Goal: Contribute content

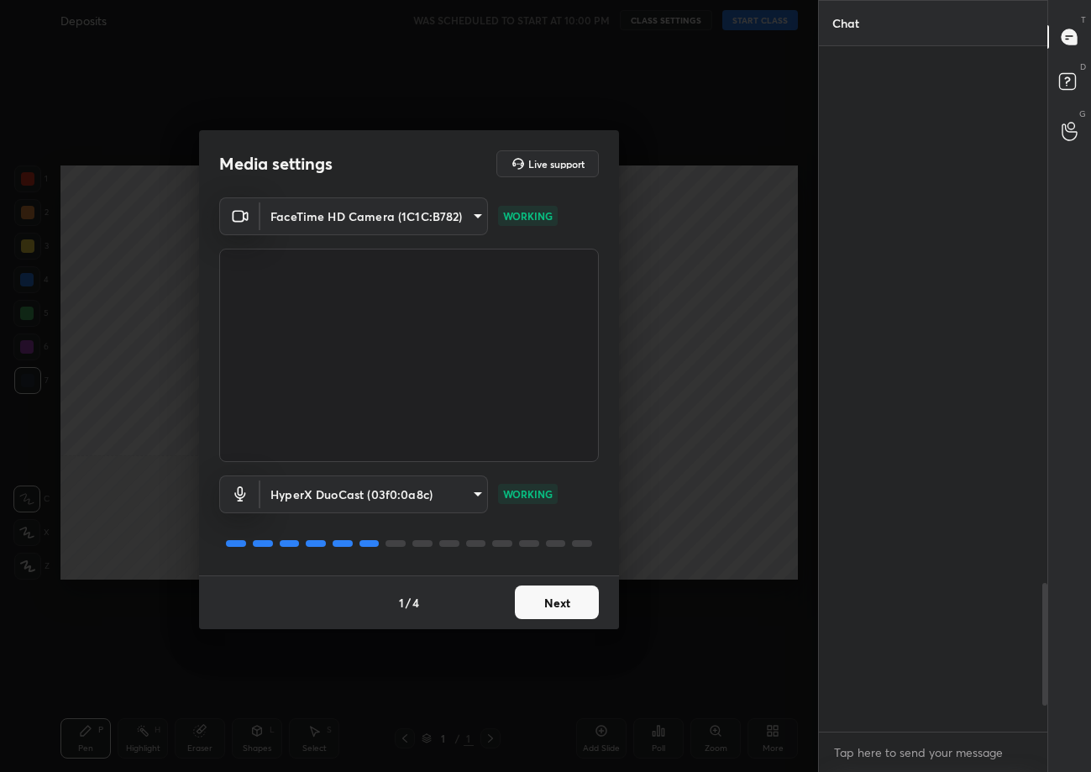
scroll to position [2330, 0]
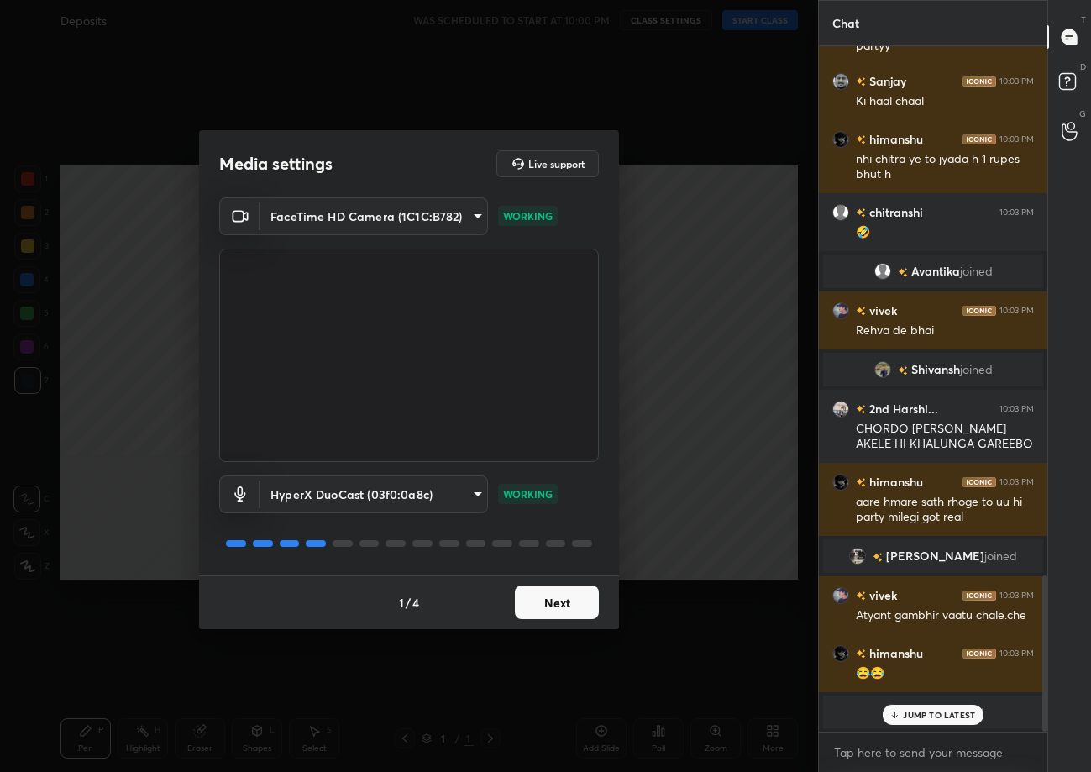
click at [569, 586] on button "Next" at bounding box center [557, 603] width 84 height 34
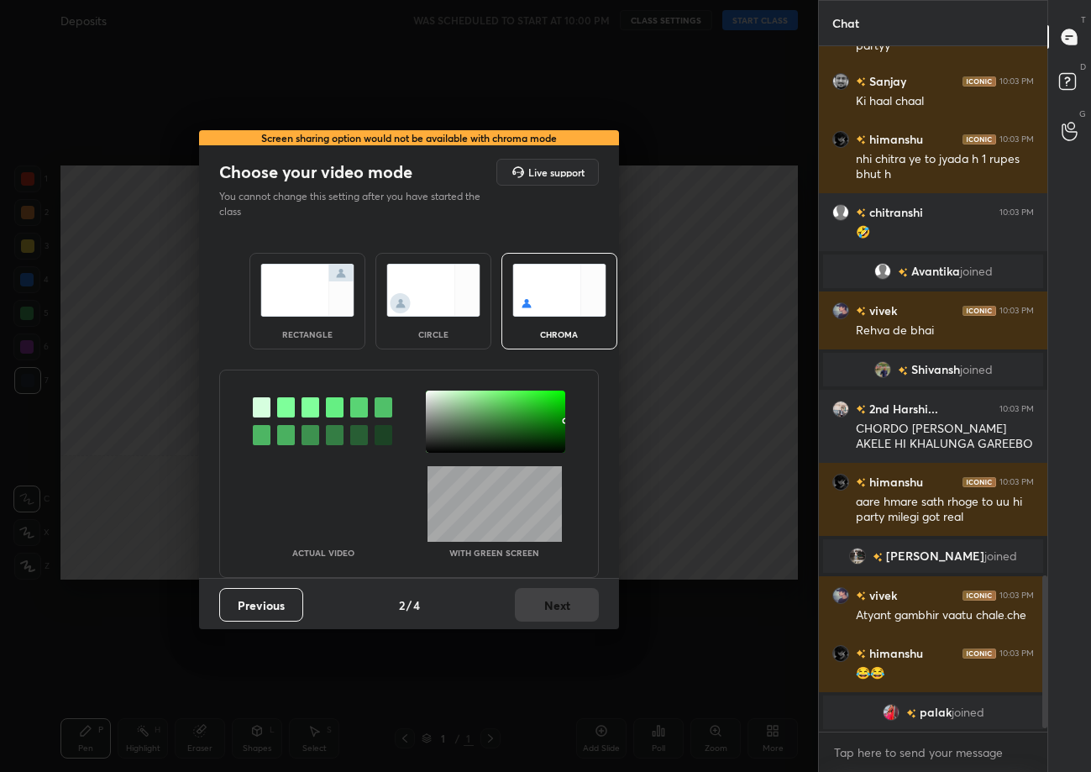
scroll to position [2388, 0]
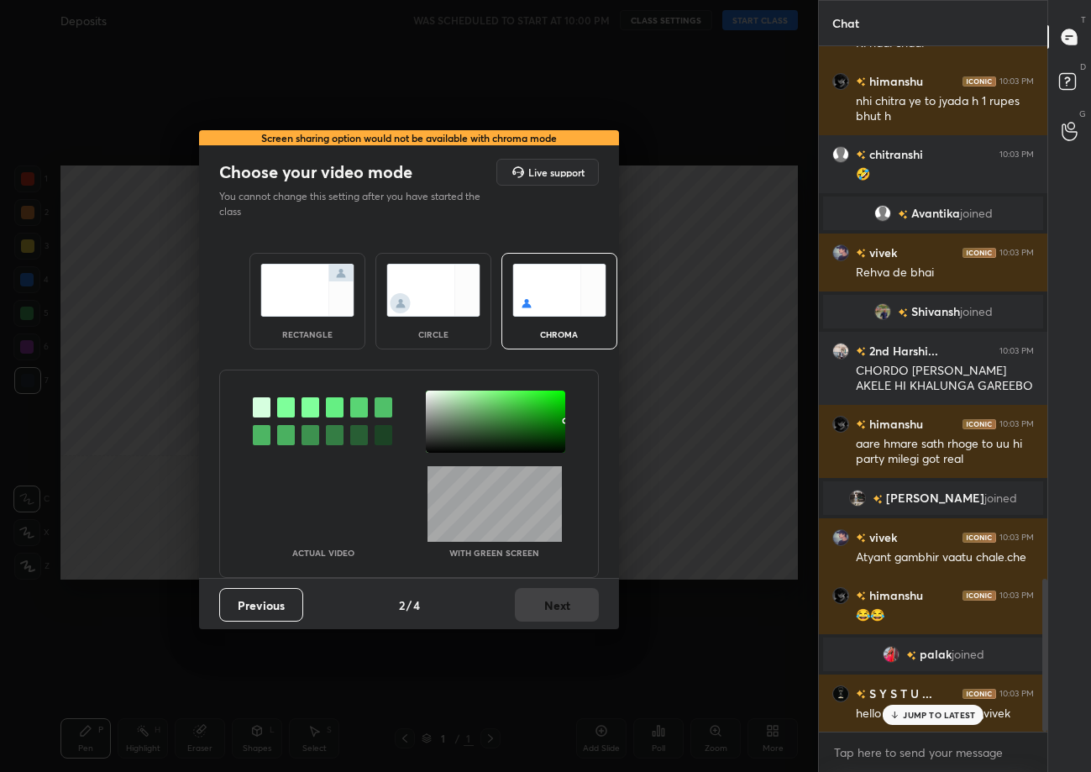
click at [318, 309] on img at bounding box center [307, 290] width 94 height 53
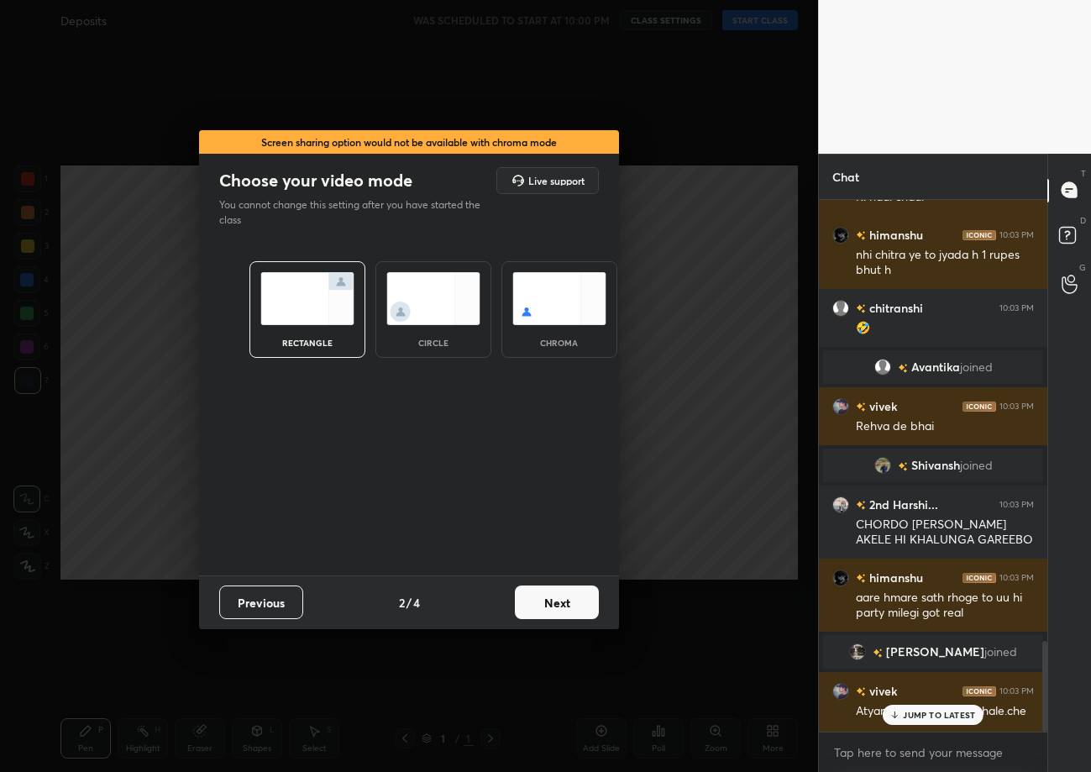
scroll to position [2599, 0]
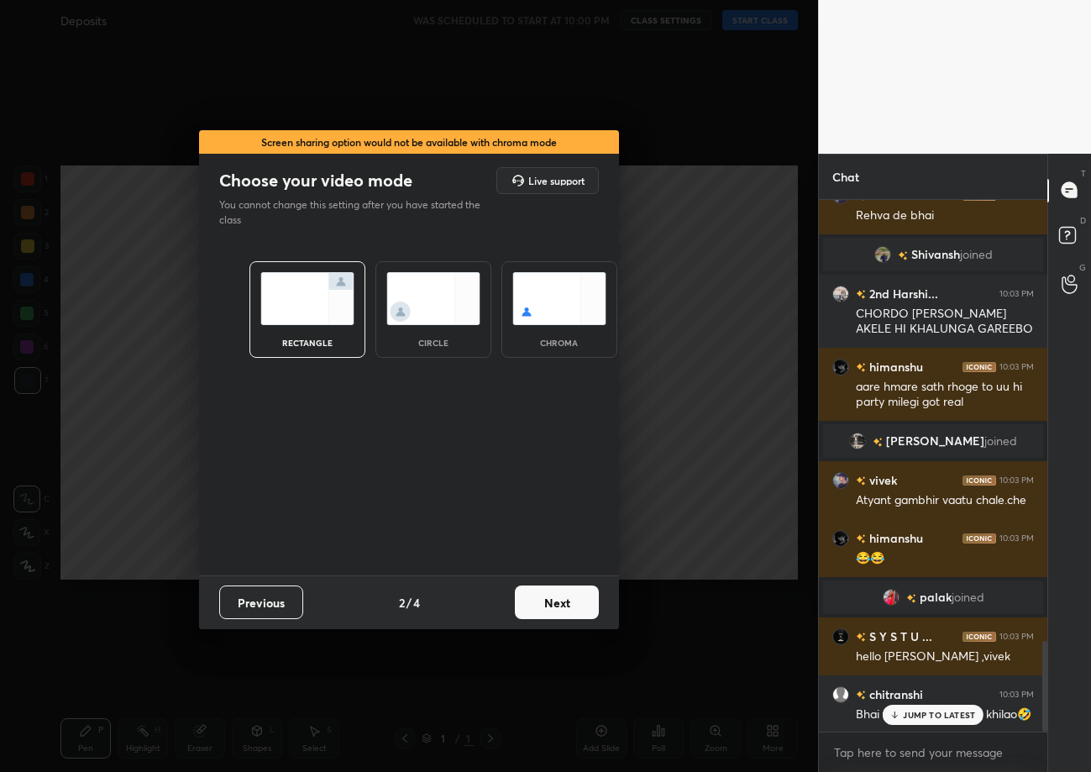
click at [564, 611] on button "Next" at bounding box center [557, 603] width 84 height 34
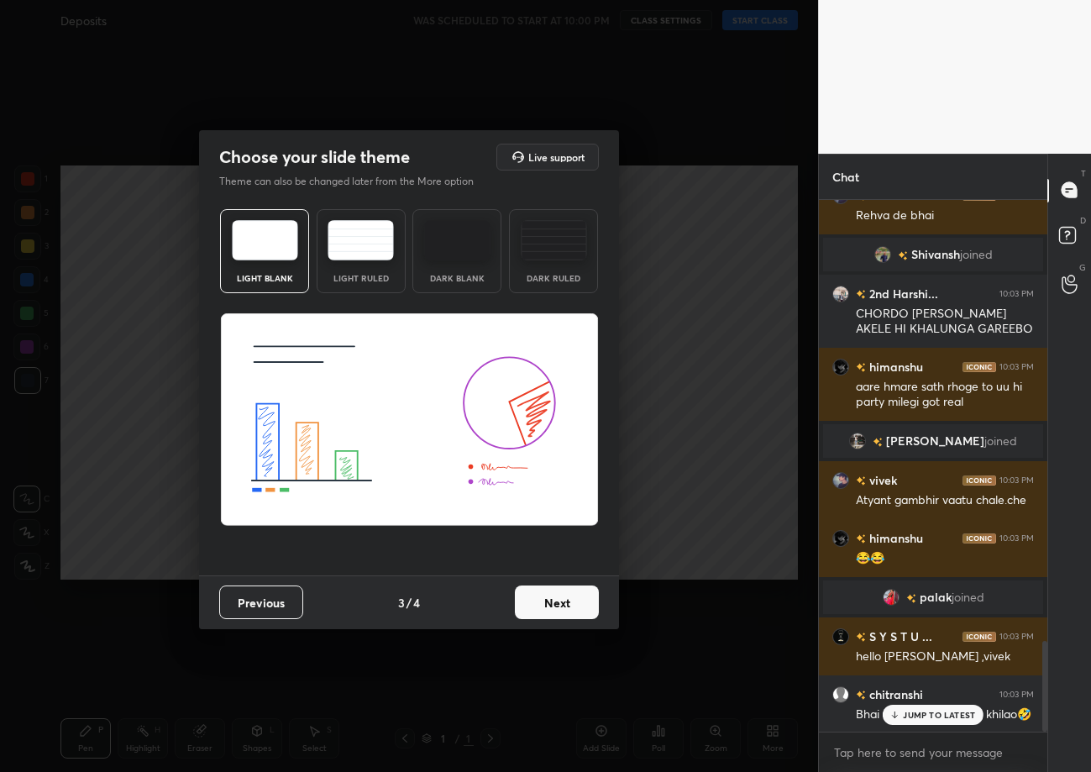
click at [563, 610] on button "Next" at bounding box center [557, 603] width 84 height 34
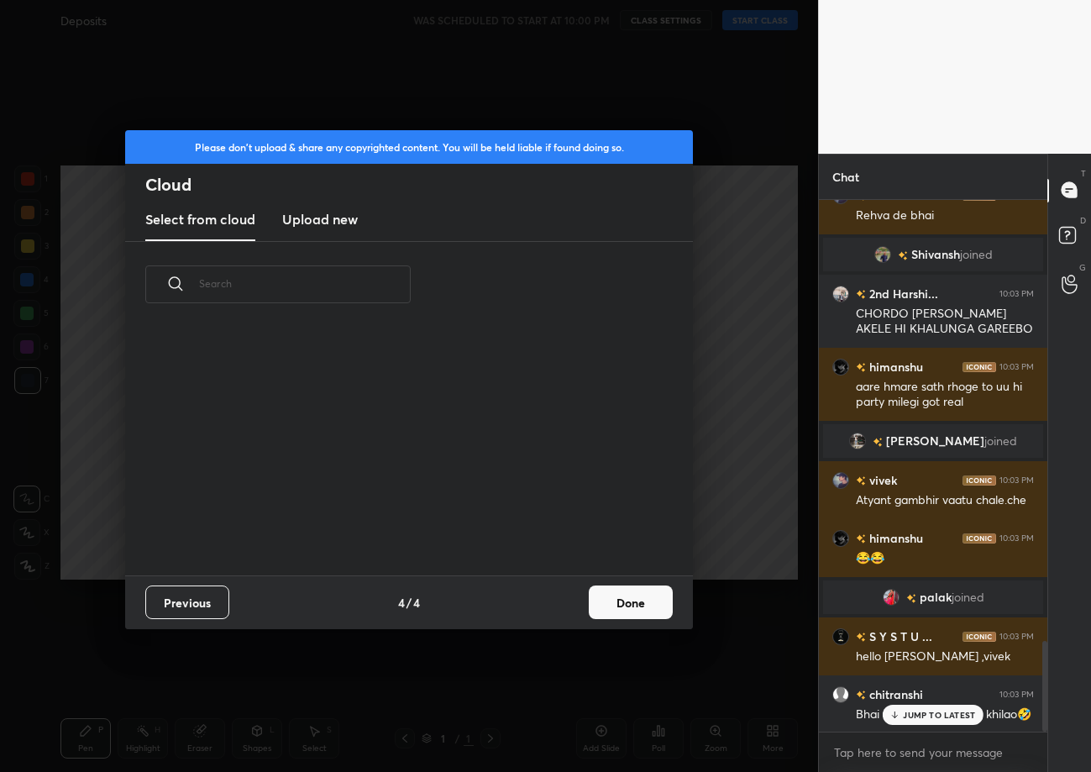
scroll to position [249, 539]
click at [349, 230] on new "Upload new" at bounding box center [320, 220] width 76 height 42
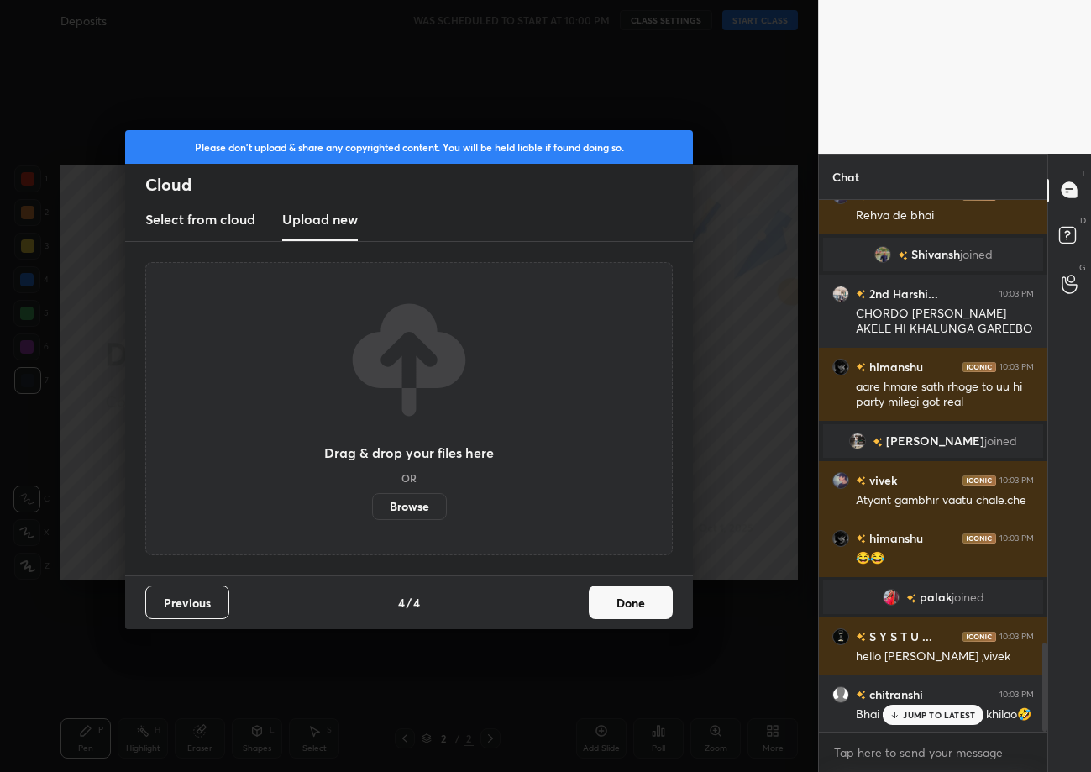
scroll to position [2657, 0]
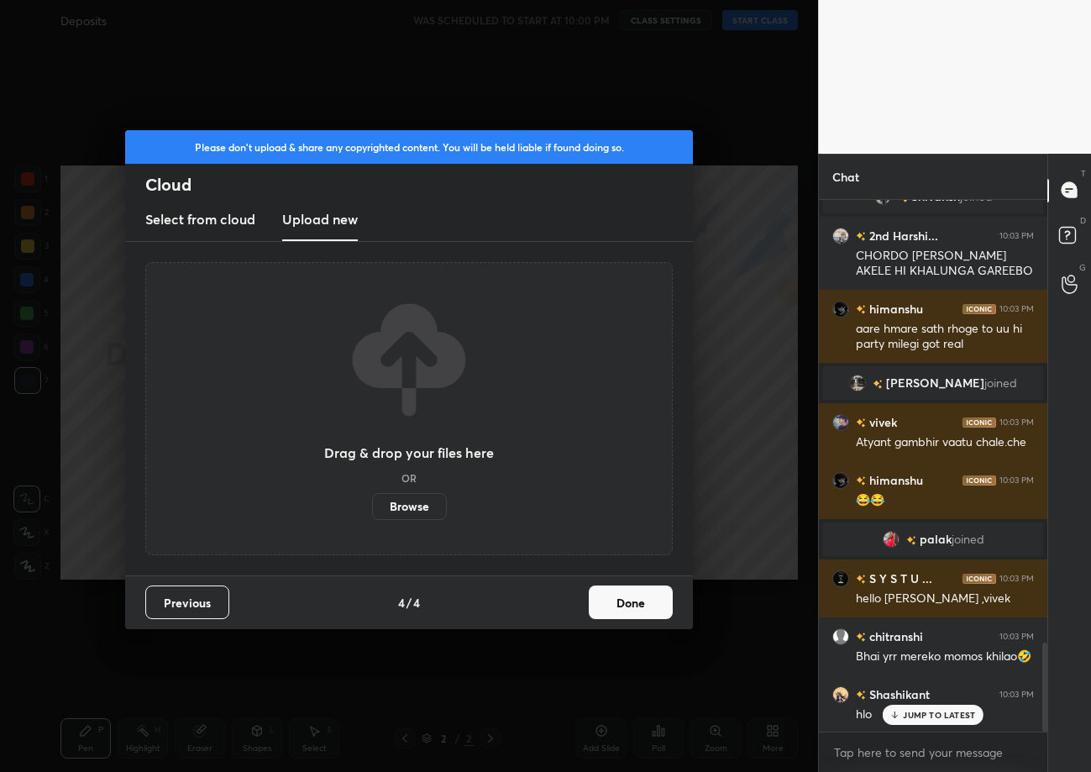
click at [393, 502] on label "Browse" at bounding box center [409, 506] width 75 height 27
click at [372, 502] on input "Browse" at bounding box center [372, 506] width 0 height 27
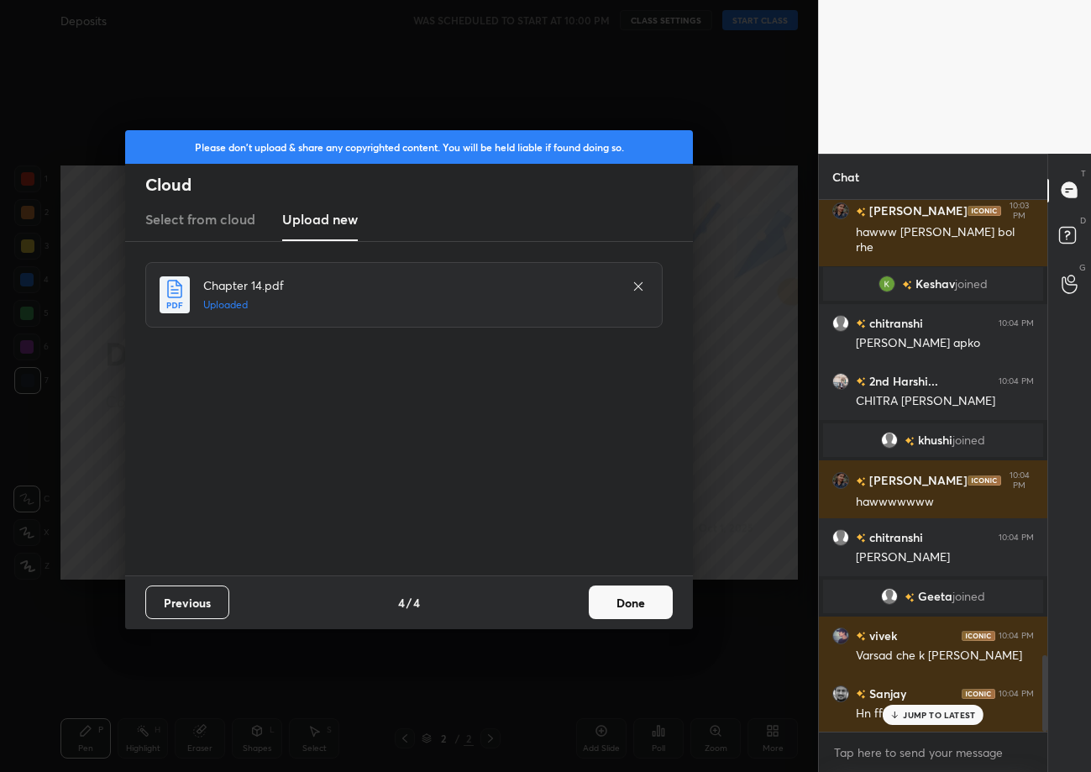
scroll to position [3186, 0]
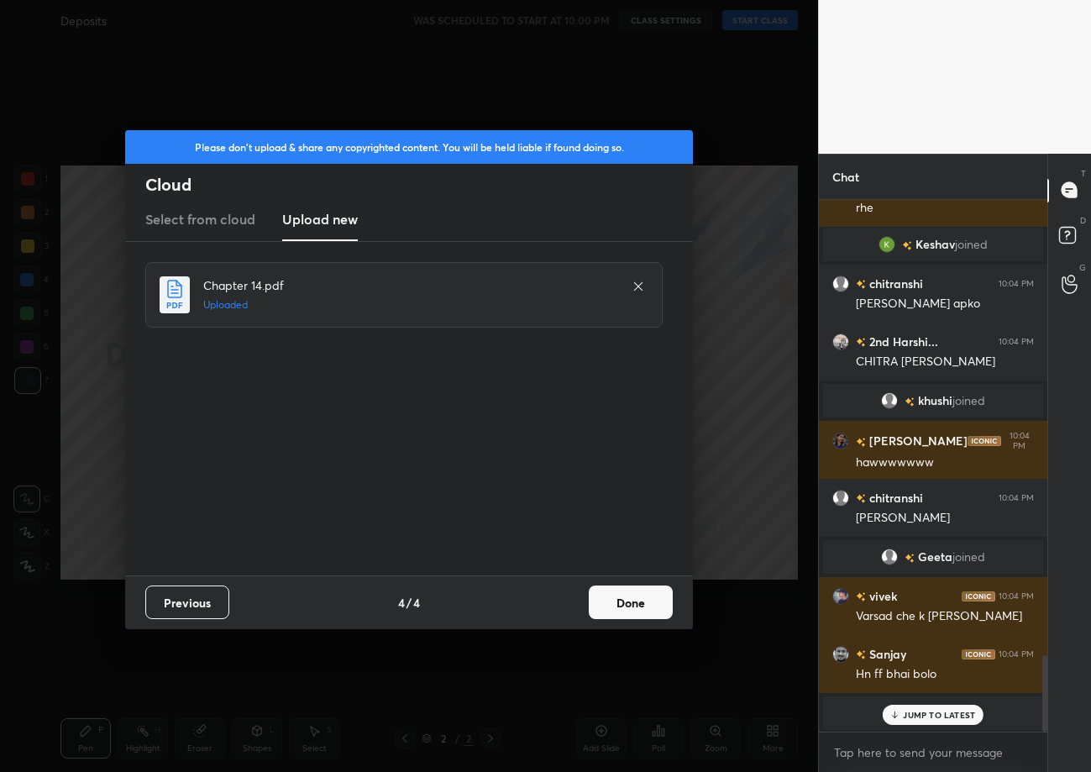
click at [644, 617] on div "Previous 4 / 4 Done" at bounding box center [409, 602] width 568 height 54
click at [643, 612] on button "Done" at bounding box center [631, 603] width 84 height 34
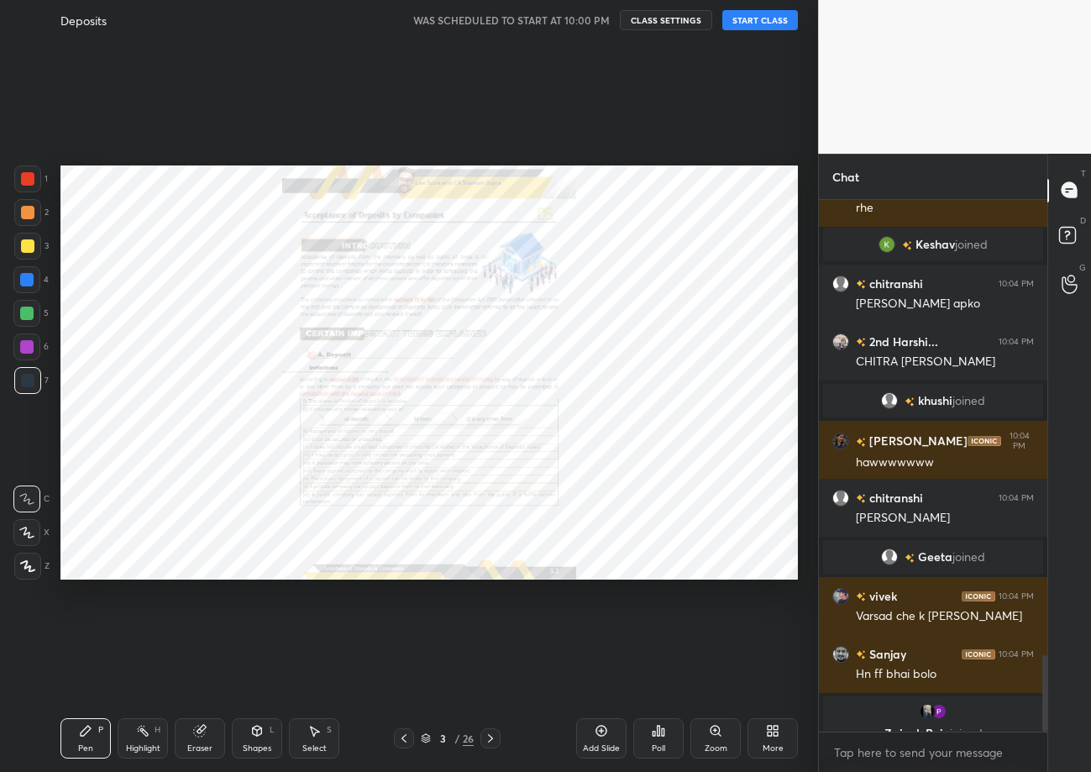
click at [763, 24] on button "START CLASS" at bounding box center [761, 20] width 76 height 20
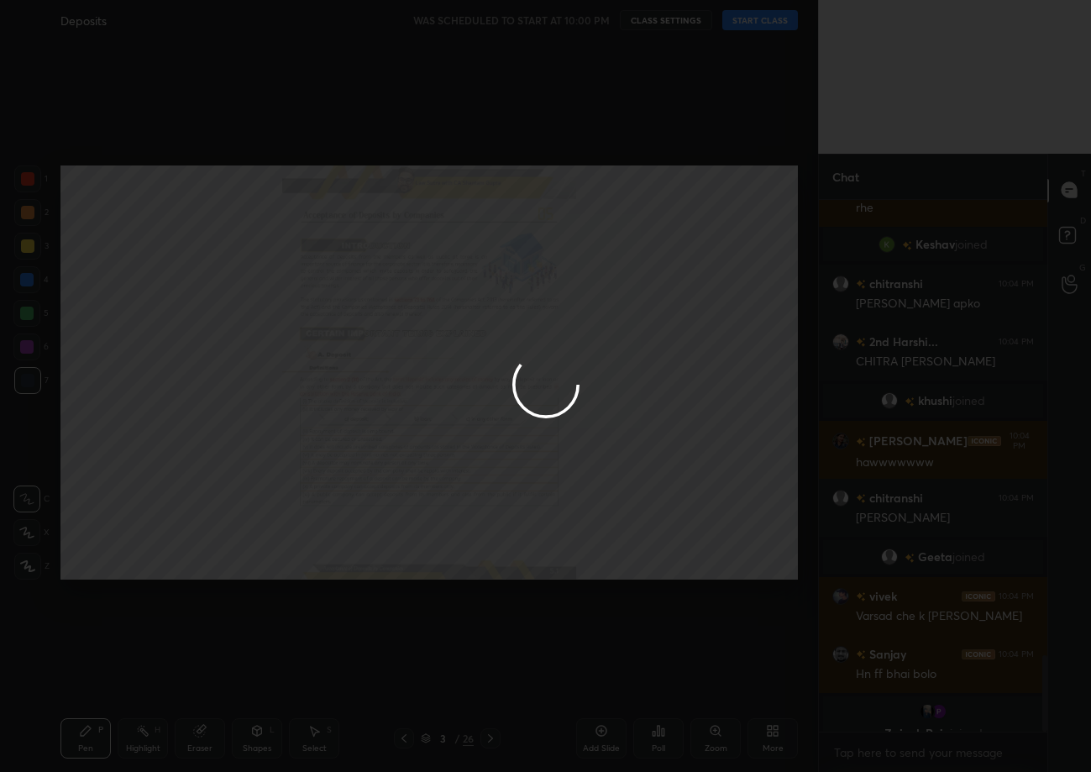
type textarea "x"
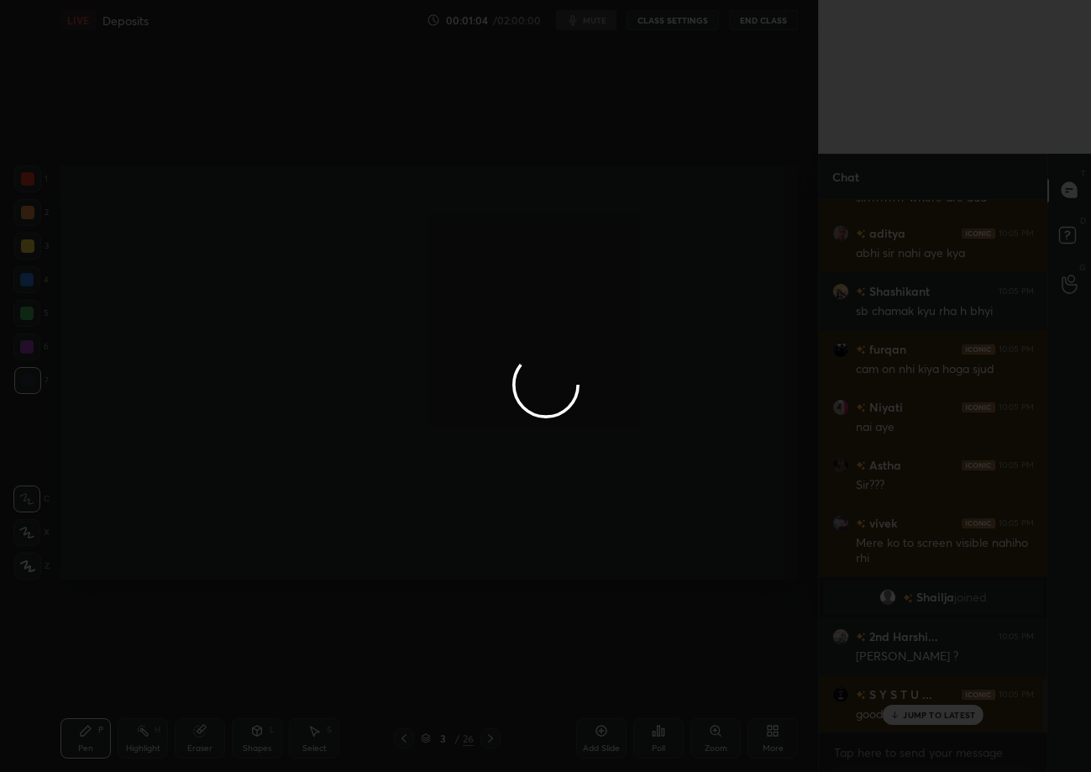
scroll to position [4938, 0]
click at [920, 715] on div at bounding box center [545, 386] width 1091 height 772
